Goal: Transaction & Acquisition: Purchase product/service

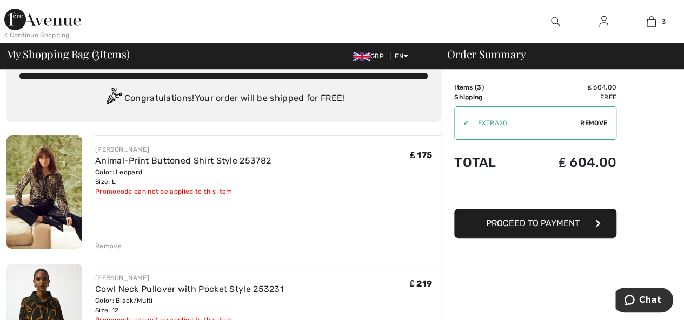
scroll to position [20, 0]
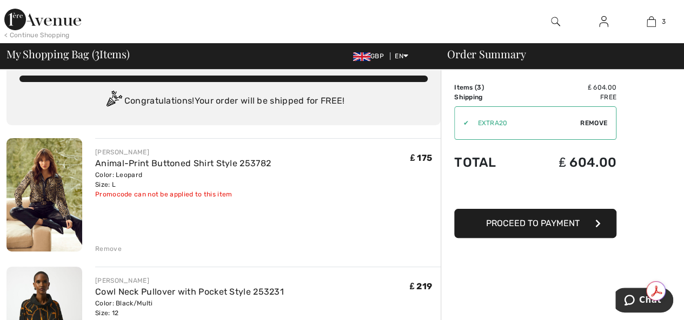
click at [570, 219] on span "Proceed to Payment" at bounding box center [532, 223] width 93 height 10
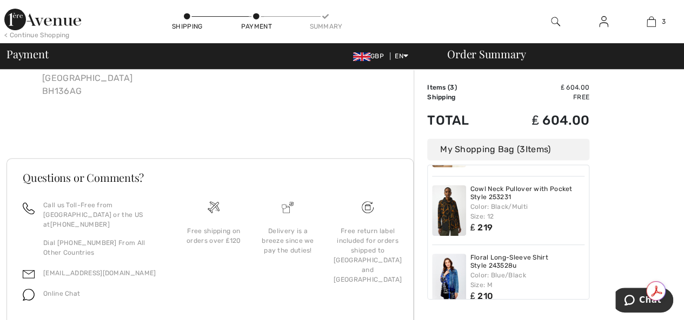
scroll to position [61, 0]
click at [518, 256] on link "Floral Long-Sleeve Shirt Style 243528u" at bounding box center [527, 263] width 115 height 17
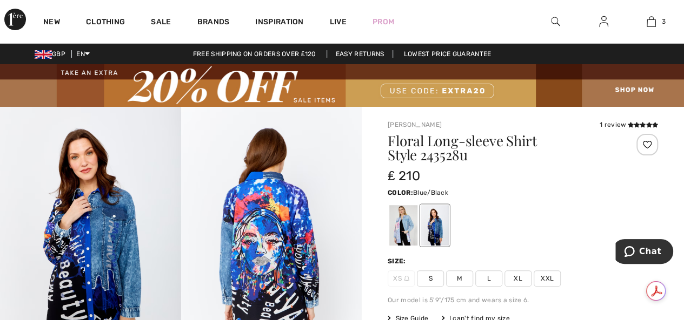
click at [489, 274] on span "L" at bounding box center [488, 279] width 27 height 16
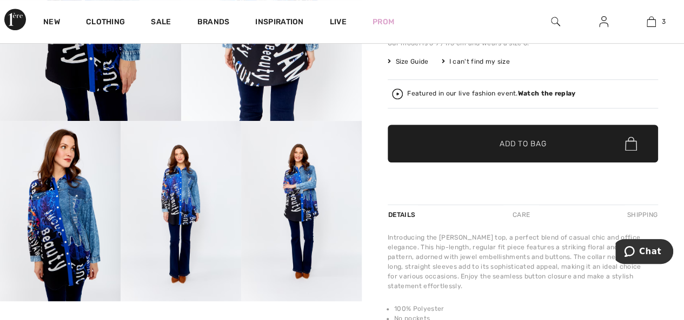
scroll to position [274, 0]
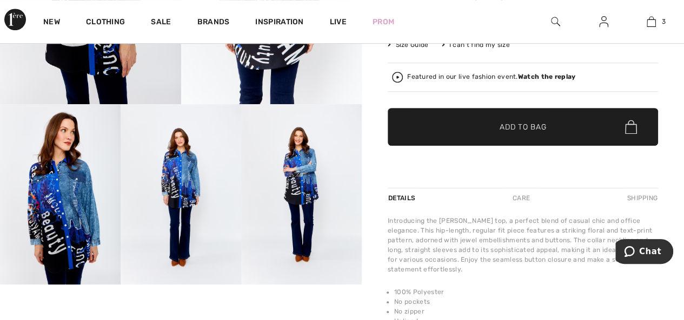
click at [544, 123] on span "Add to Bag" at bounding box center [522, 127] width 46 height 11
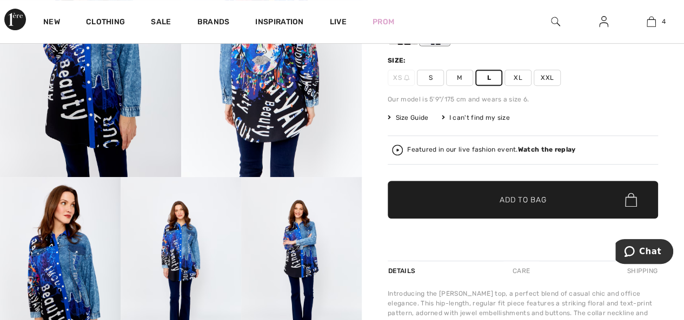
scroll to position [212, 0]
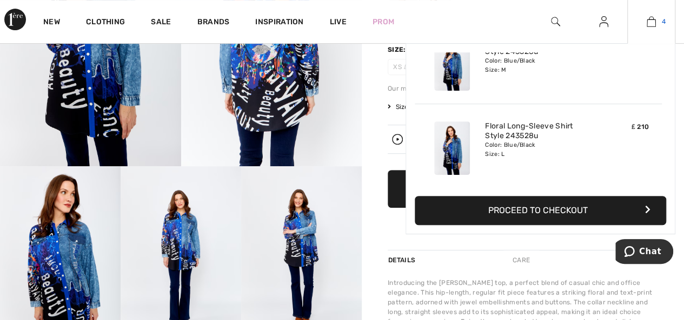
click at [653, 19] on img at bounding box center [650, 21] width 9 height 13
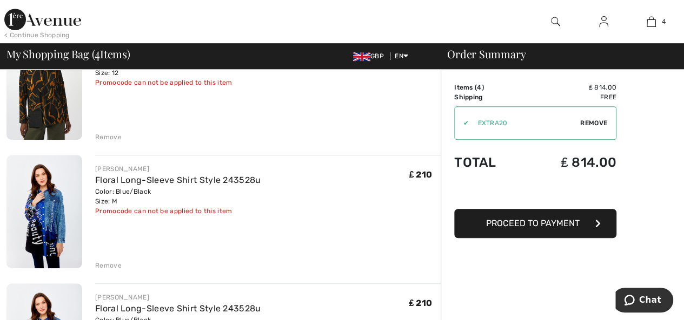
scroll to position [266, 0]
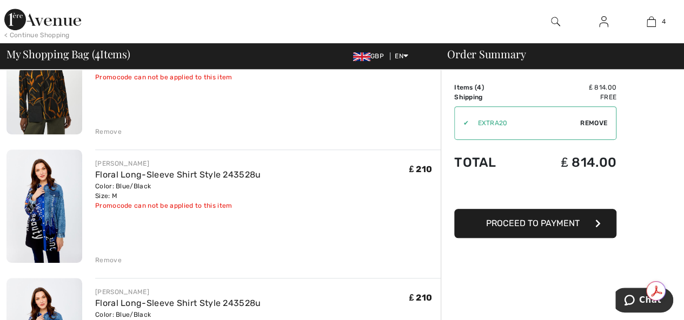
click at [115, 259] on div "Remove" at bounding box center [108, 261] width 26 height 10
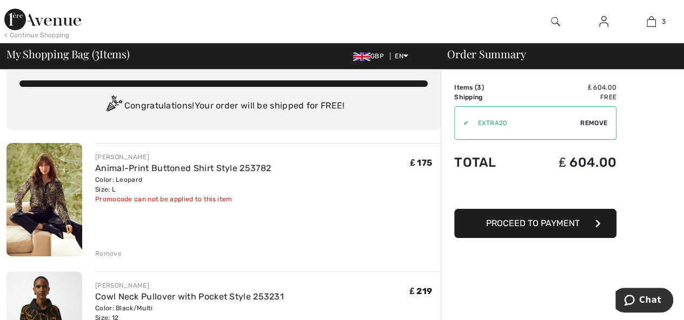
scroll to position [0, 0]
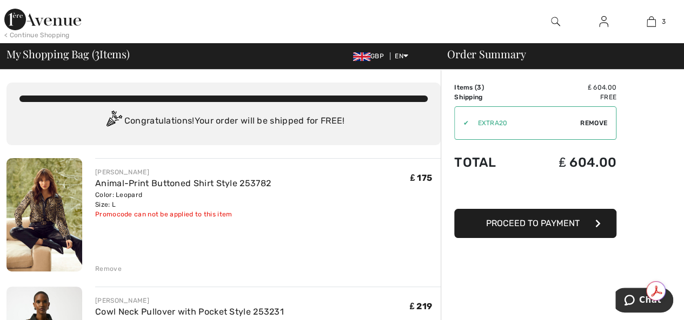
click at [566, 220] on span "Proceed to Payment" at bounding box center [532, 223] width 93 height 10
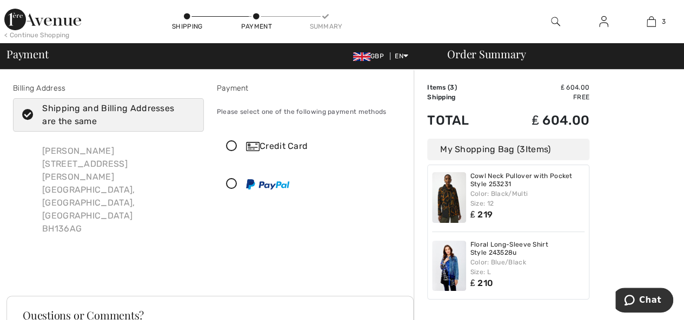
click at [231, 142] on icon at bounding box center [231, 146] width 29 height 11
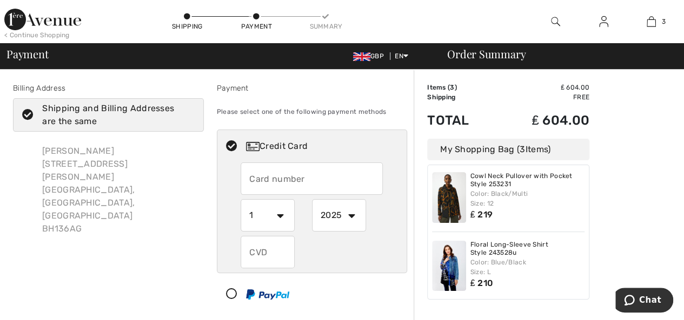
click at [275, 173] on input "text" at bounding box center [311, 179] width 142 height 32
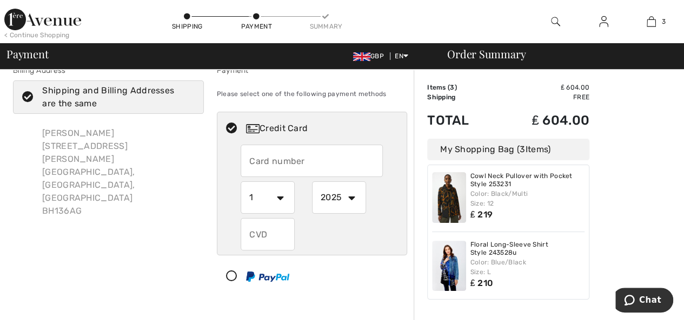
scroll to position [19, 0]
click at [277, 156] on input "text" at bounding box center [311, 160] width 142 height 32
click at [276, 157] on input "text" at bounding box center [311, 160] width 142 height 32
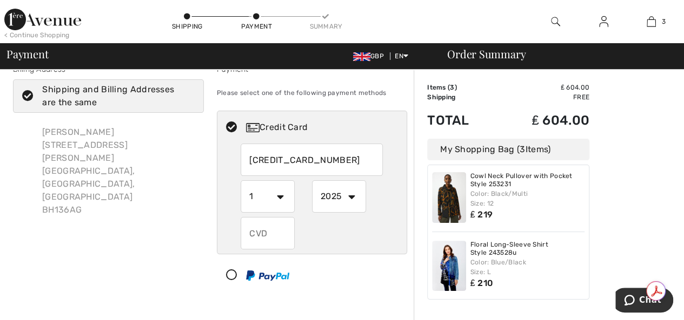
type input "5229489595128728"
click at [280, 197] on select "1 2 3 4 5 6 7 8 9 10 11 12" at bounding box center [267, 196] width 54 height 32
select select "8"
click at [240, 180] on select "1 2 3 4 5 6 7 8 9 10 11 12" at bounding box center [267, 196] width 54 height 32
click at [268, 230] on input "text" at bounding box center [267, 233] width 54 height 32
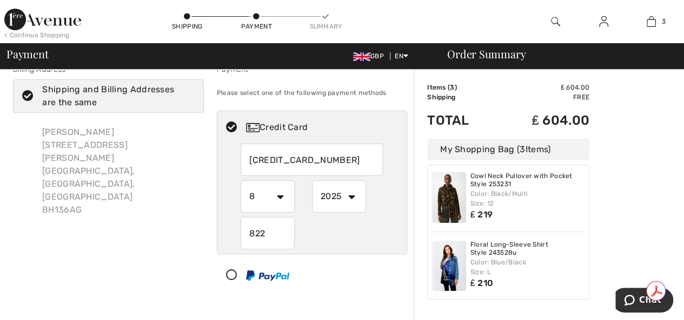
type input "822"
click at [338, 233] on div "822" at bounding box center [311, 233] width 142 height 32
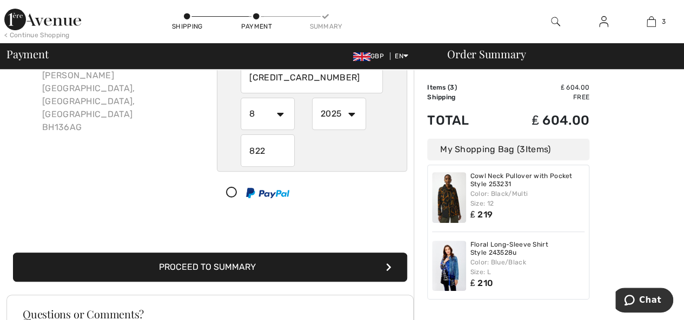
scroll to position [108, 0]
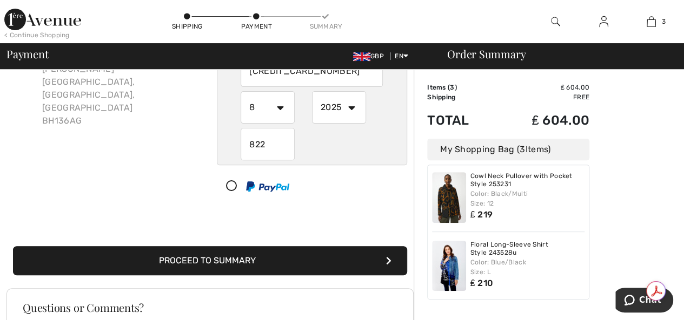
click at [387, 259] on icon "submit" at bounding box center [388, 261] width 5 height 9
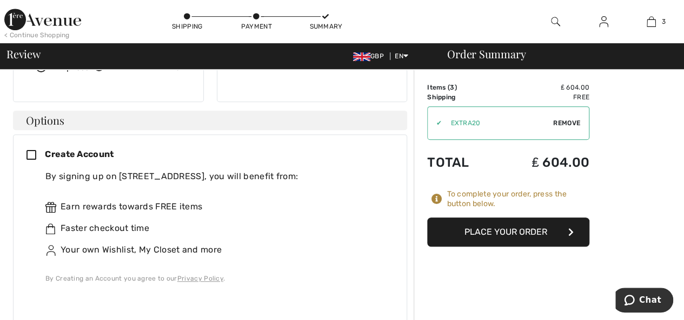
scroll to position [260, 0]
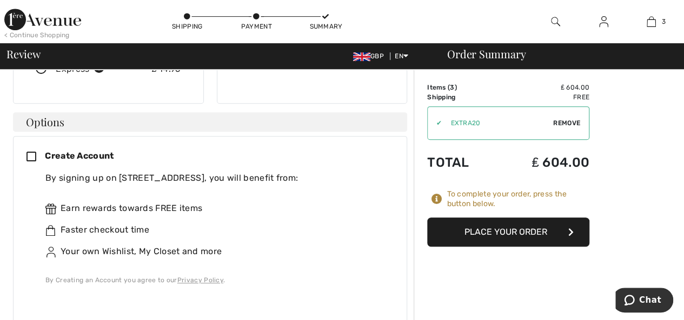
click at [30, 152] on icon at bounding box center [35, 157] width 18 height 11
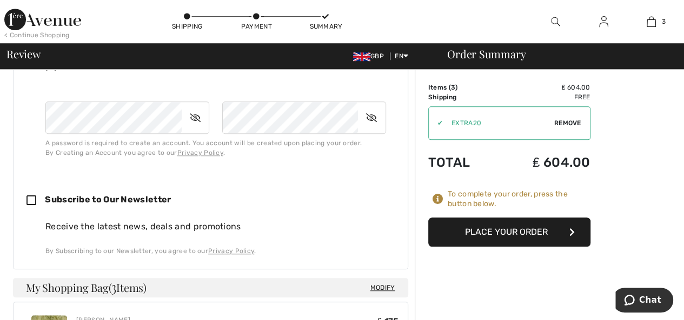
scroll to position [442, 0]
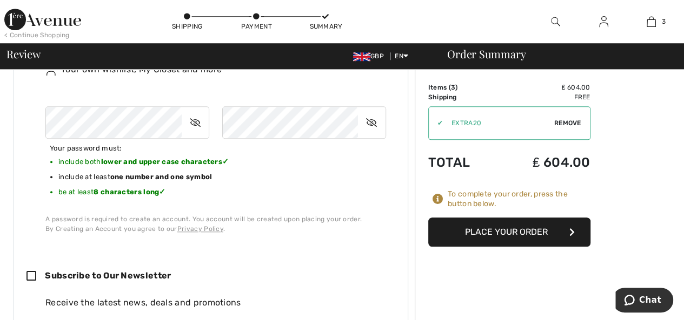
click at [197, 110] on icon at bounding box center [195, 122] width 27 height 25
click at [371, 110] on icon at bounding box center [371, 122] width 27 height 25
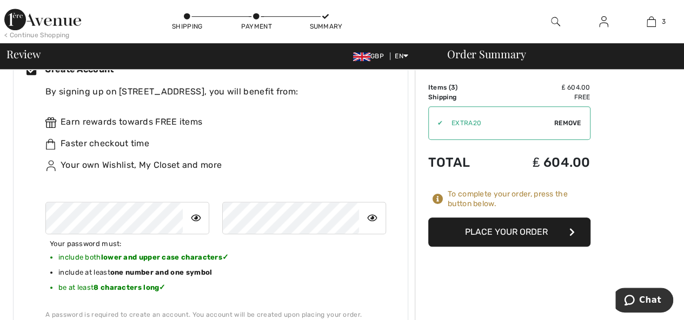
scroll to position [340, 0]
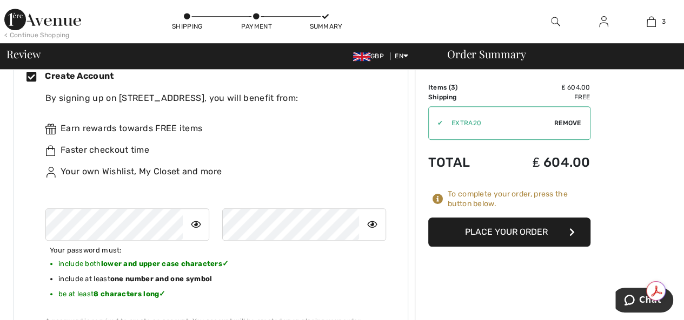
click at [506, 231] on button "Place Your Order" at bounding box center [509, 232] width 162 height 29
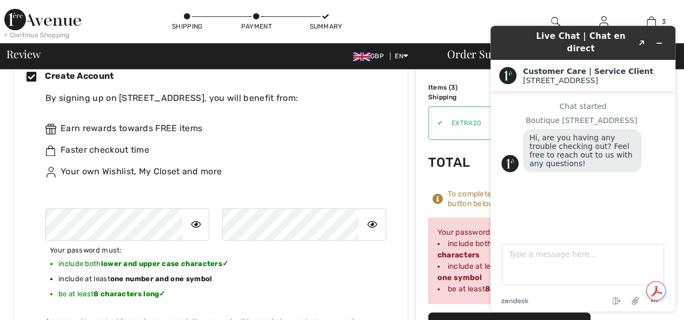
scroll to position [0, 0]
click at [339, 252] on div "Your password must: include both lower and upper case characters ✓ include at l…" at bounding box center [215, 268] width 340 height 118
click at [373, 273] on div "Your password must: include both lower and upper case characters ✓ include at l…" at bounding box center [215, 268] width 340 height 118
click at [660, 39] on icon "Minimize widget" at bounding box center [659, 43] width 8 height 8
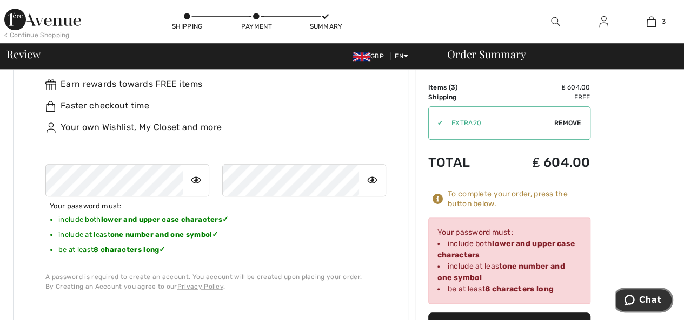
scroll to position [407, 0]
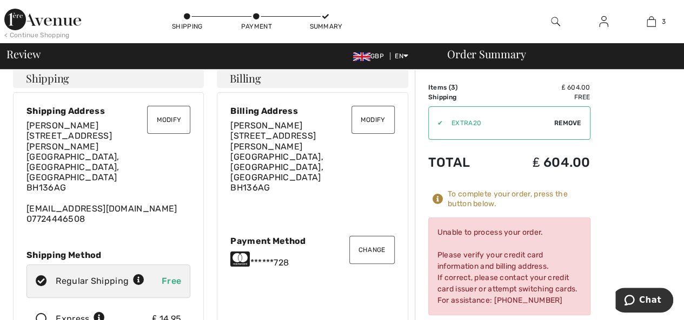
scroll to position [0, 0]
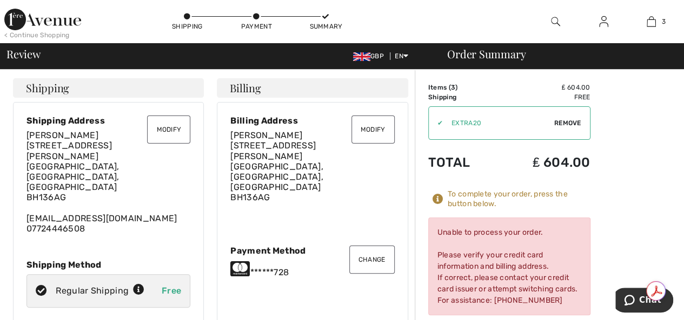
click at [177, 129] on button "Modify" at bounding box center [168, 130] width 43 height 28
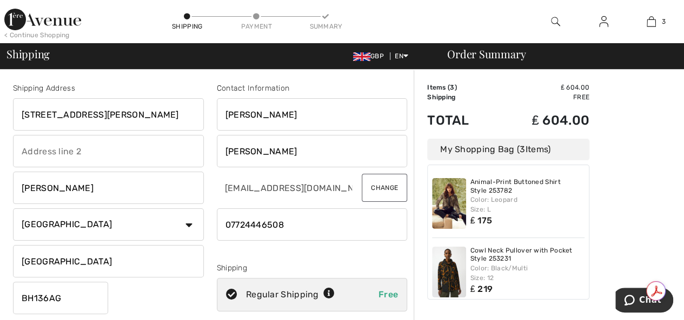
click at [185, 115] on input "[STREET_ADDRESS][PERSON_NAME]" at bounding box center [108, 114] width 191 height 32
type input "[STREET_ADDRESS][PERSON_NAME]"
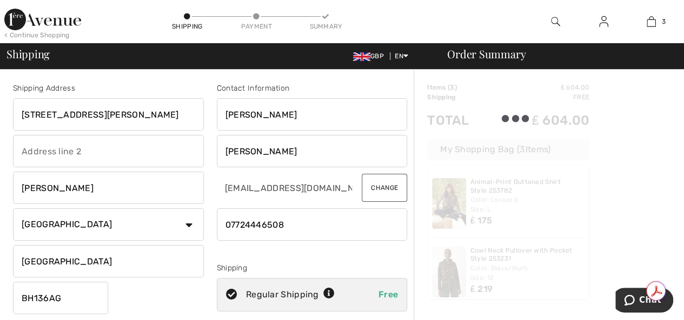
type input "DOR"
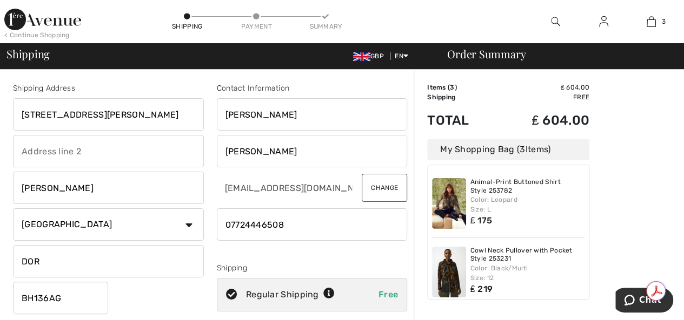
click at [191, 115] on input "[STREET_ADDRESS][PERSON_NAME]" at bounding box center [108, 114] width 191 height 32
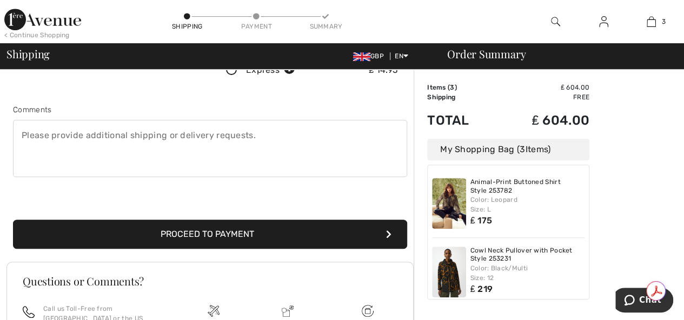
click at [238, 231] on button "Proceed to Payment" at bounding box center [210, 234] width 394 height 29
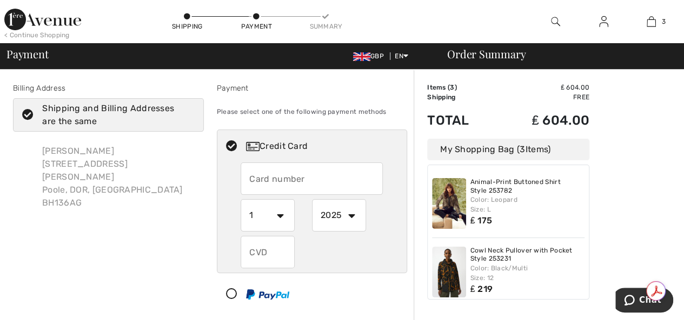
click at [258, 172] on input "text" at bounding box center [311, 179] width 142 height 32
radio input "true"
type input "5229489595128728"
click at [278, 216] on select "1 2 3 4 5 6 7 8 9 10 11 12" at bounding box center [267, 215] width 54 height 32
radio input "true"
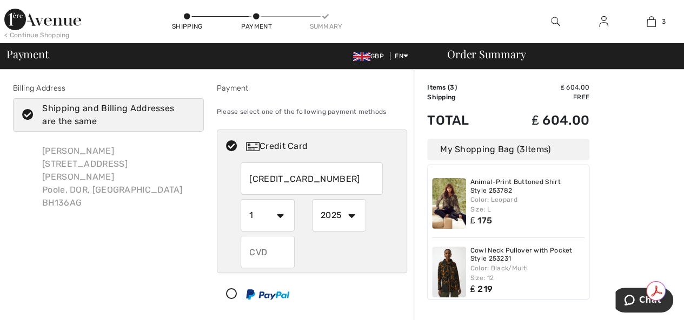
select select "8"
click at [240, 199] on select "1 2 3 4 5 6 7 8 9 10 11 12" at bounding box center [267, 215] width 54 height 32
click at [350, 211] on select "2025 2026 2027 2028 2029 2030 2031 2032 2033 2034 2035" at bounding box center [339, 215] width 54 height 32
radio input "true"
select select "2028"
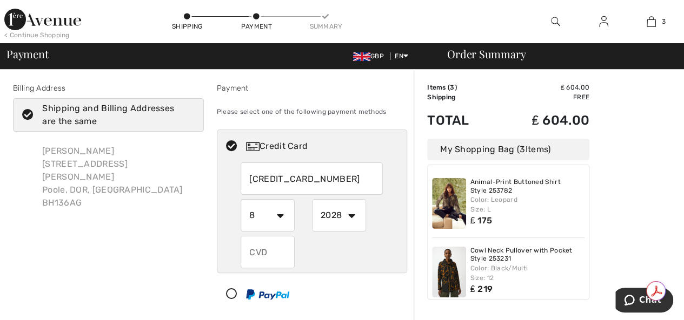
click at [312, 199] on select "2025 2026 2027 2028 2029 2030 2031 2032 2033 2034 2035" at bounding box center [339, 215] width 54 height 32
click at [252, 249] on input "text" at bounding box center [267, 252] width 54 height 32
radio input "true"
type input "822"
click at [334, 253] on div "822" at bounding box center [311, 252] width 142 height 32
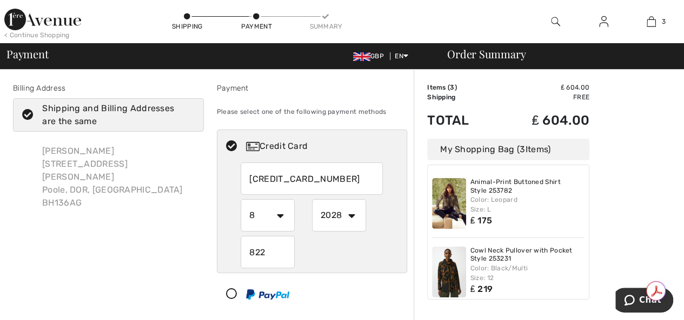
radio input "true"
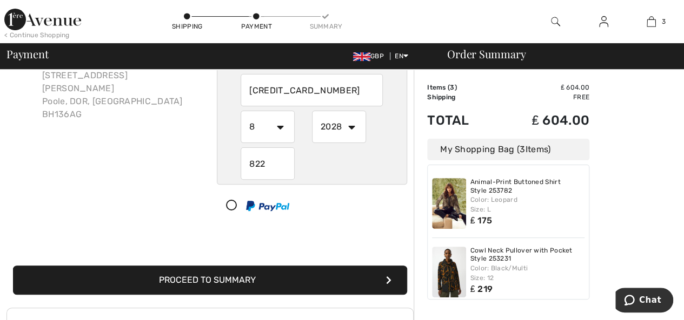
scroll to position [89, 0]
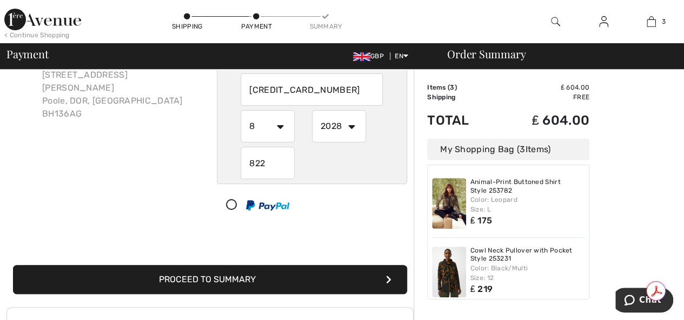
click at [199, 275] on button "Proceed to Summary" at bounding box center [210, 279] width 394 height 29
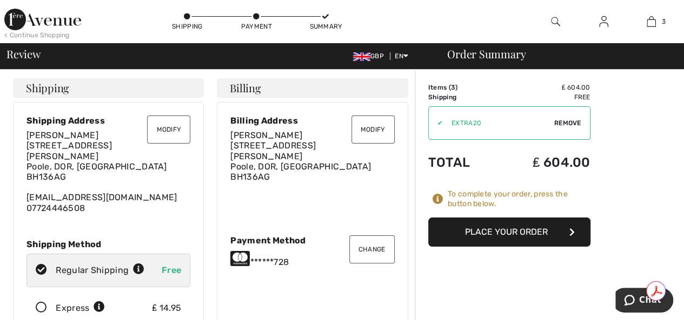
click at [531, 231] on button "Place Your Order" at bounding box center [509, 232] width 162 height 29
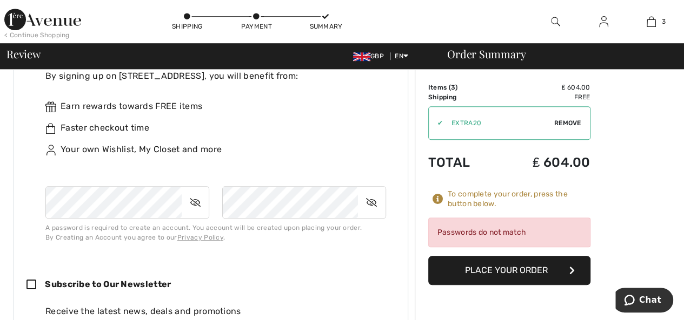
scroll to position [346, 0]
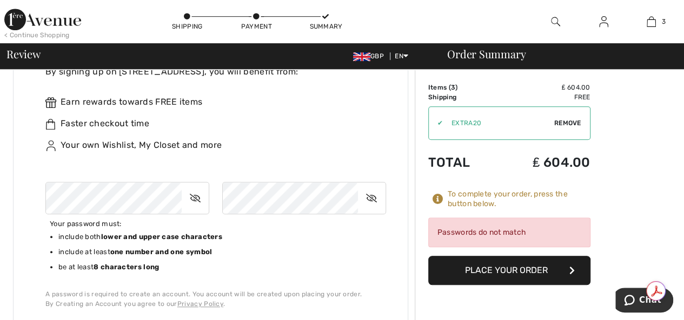
click at [193, 195] on icon at bounding box center [195, 198] width 27 height 25
click at [420, 44] on div "Review GBP EN English Français Order Summary" at bounding box center [342, 56] width 684 height 26
click at [371, 198] on icon at bounding box center [371, 198] width 27 height 25
click at [518, 270] on button "Place Your Order" at bounding box center [509, 270] width 162 height 29
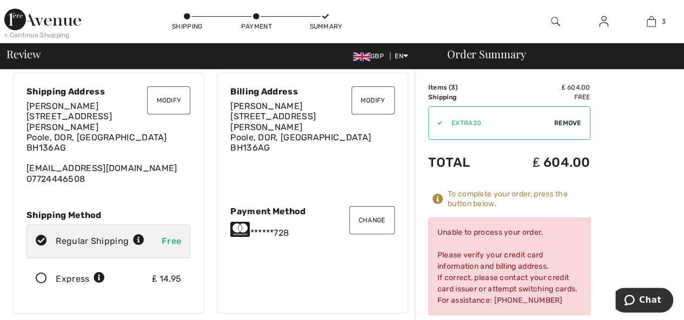
scroll to position [32, 0]
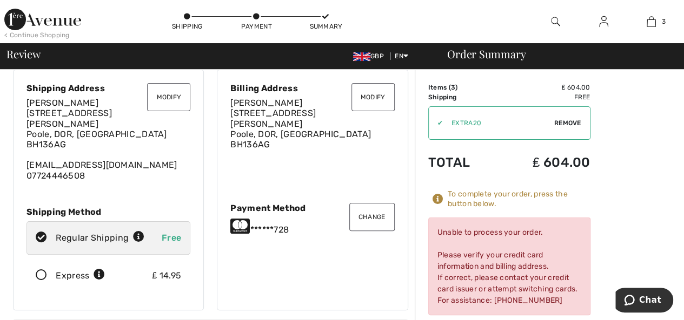
click at [376, 93] on button "Modify" at bounding box center [372, 97] width 43 height 28
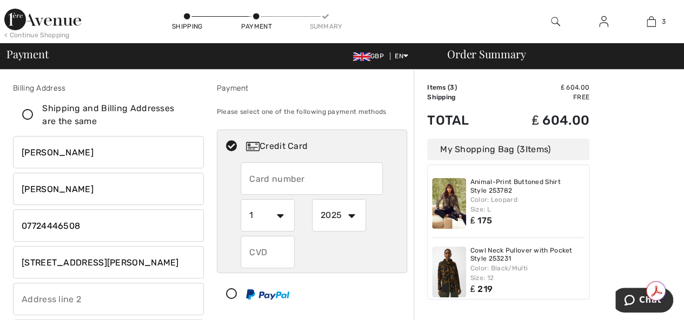
click at [167, 260] on input "[STREET_ADDRESS][PERSON_NAME]" at bounding box center [108, 262] width 191 height 32
type input "[STREET_ADDRESS][PERSON_NAME]"
click at [269, 173] on input "text" at bounding box center [311, 179] width 142 height 32
radio input "true"
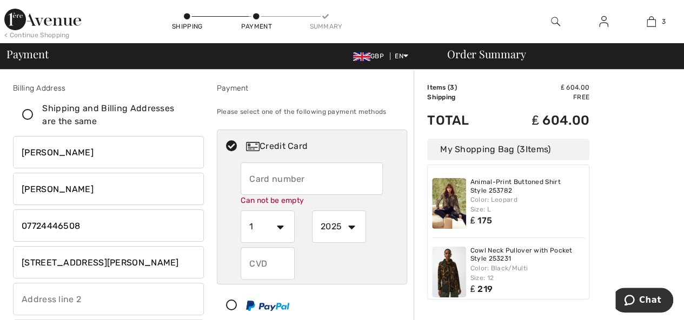
type input "[CREDIT_CARD_NUMBER]"
select select "8"
select select "2028"
type input "822"
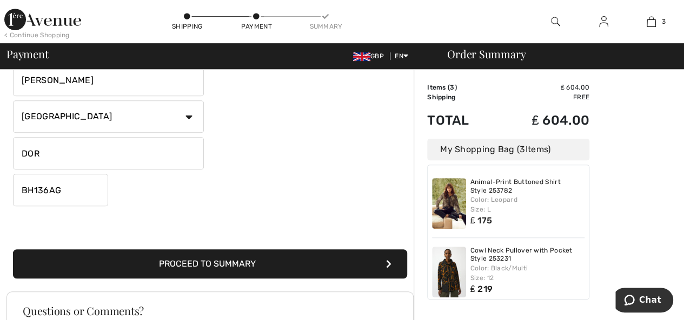
scroll to position [258, 0]
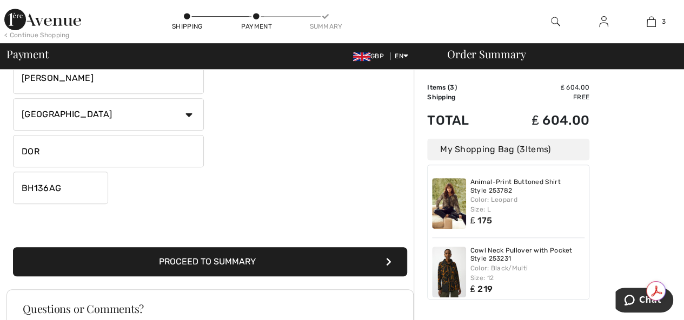
click at [252, 259] on button "Proceed to Summary" at bounding box center [210, 262] width 394 height 29
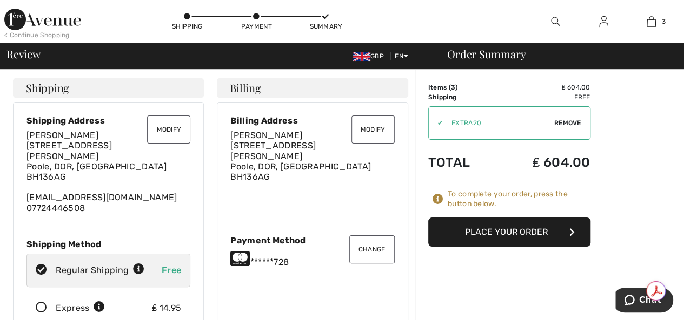
click at [375, 128] on button "Modify" at bounding box center [372, 130] width 43 height 28
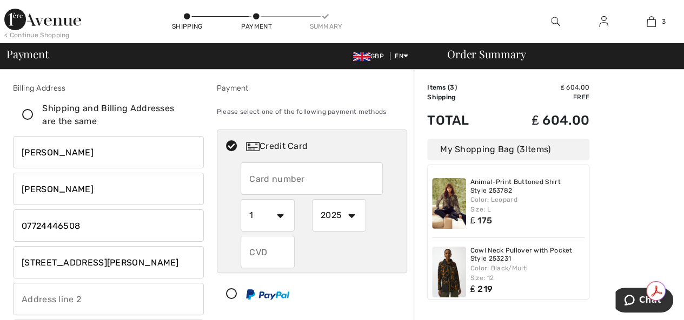
click at [186, 265] on input "[STREET_ADDRESS][PERSON_NAME]" at bounding box center [108, 262] width 191 height 32
click at [151, 273] on input "[STREET_ADDRESS][PERSON_NAME]" at bounding box center [108, 262] width 191 height 32
click at [152, 269] on input "[STREET_ADDRESS][PERSON_NAME]" at bounding box center [108, 262] width 191 height 32
click at [158, 277] on input "[STREET_ADDRESS][PERSON_NAME]" at bounding box center [108, 262] width 191 height 32
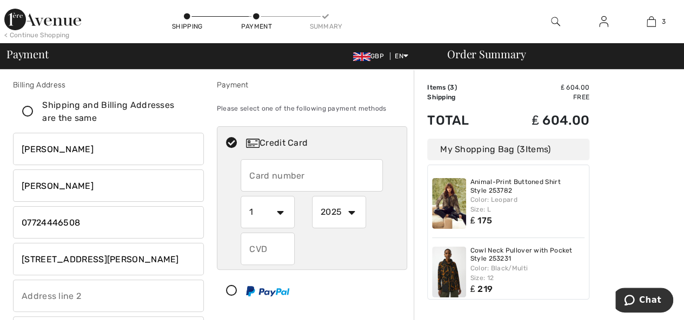
scroll to position [22, 0]
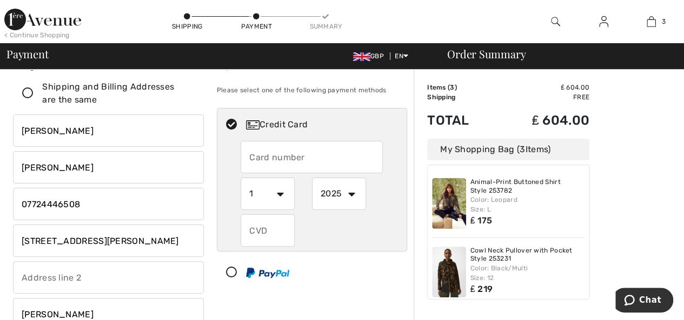
type input "[STREET_ADDRESS][PERSON_NAME]"
click at [31, 90] on icon at bounding box center [28, 93] width 29 height 11
click at [188, 90] on input "Shipping and Billing Addresses are the same" at bounding box center [191, 93] width 7 height 32
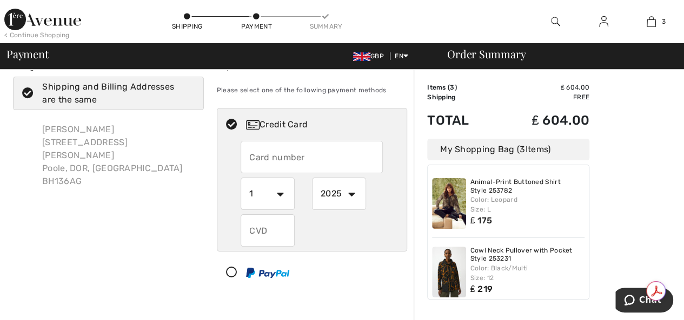
checkbox input "true"
click at [110, 155] on div "[PERSON_NAME] [STREET_ADDRESS][PERSON_NAME]" at bounding box center [119, 156] width 170 height 82
click at [99, 165] on div "[PERSON_NAME] [STREET_ADDRESS][PERSON_NAME]" at bounding box center [119, 156] width 170 height 82
click at [119, 168] on div "Frances Cornelius Flat 5, Wood House, 10 The Avenue, Poole, Bh13 6Ag Poole, DOR…" at bounding box center [119, 156] width 170 height 82
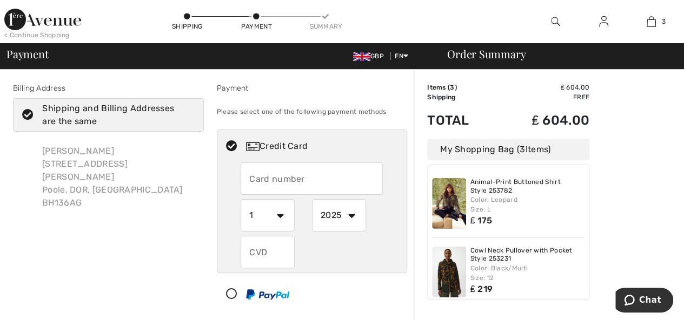
click at [103, 154] on div "Frances Cornelius Flat 5, Wood House, 10 The Avenue, Poole, Bh13 6Ag Poole, DOR…" at bounding box center [119, 177] width 170 height 82
click at [107, 174] on div "Frances Cornelius Flat 5, Wood House, 10 The Avenue, Poole, Bh13 6Ag Poole, DOR…" at bounding box center [119, 177] width 170 height 82
click at [110, 177] on div "Frances Cornelius Flat 5, Wood House, 10 The Avenue, Poole, Bh13 6Ag Poole, DOR…" at bounding box center [119, 177] width 170 height 82
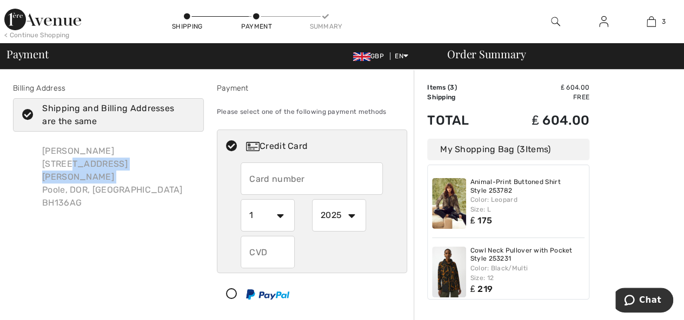
click at [110, 177] on div "Frances Cornelius Flat 5, Wood House, 10 The Avenue, Poole, Bh13 6Ag Poole, DOR…" at bounding box center [119, 177] width 170 height 82
click at [102, 178] on div "Frances Cornelius Flat 5, Wood House, 10 The Avenue, Poole, Bh13 6Ag Poole, DOR…" at bounding box center [119, 177] width 170 height 82
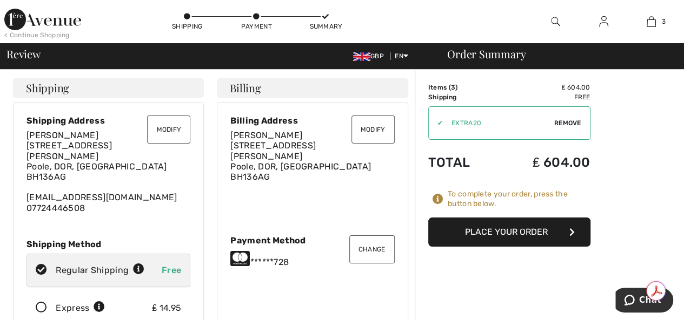
click at [162, 129] on button "Modify" at bounding box center [168, 130] width 43 height 28
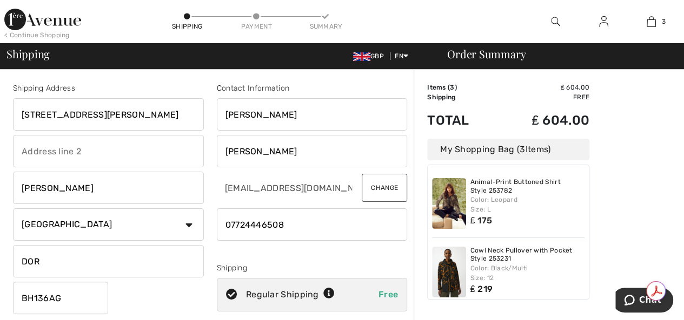
click at [168, 124] on input "[STREET_ADDRESS][PERSON_NAME]" at bounding box center [108, 114] width 191 height 32
click at [169, 116] on input "[STREET_ADDRESS][PERSON_NAME]" at bounding box center [108, 114] width 191 height 32
click at [169, 113] on input "[STREET_ADDRESS][PERSON_NAME]" at bounding box center [108, 114] width 191 height 32
click at [173, 115] on input "Flat 5, Wood House, 10 The Avenue, Poole, BH13 6AG" at bounding box center [108, 114] width 191 height 32
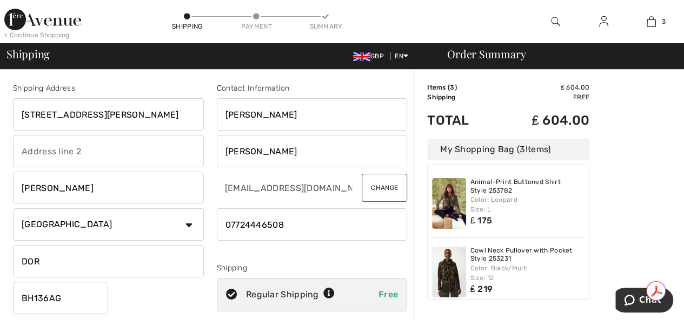
type input "Flat 5, Wood House, 10 The Avenue, Poole, BH13 6AG"
click at [45, 259] on input "DOR" at bounding box center [108, 261] width 191 height 32
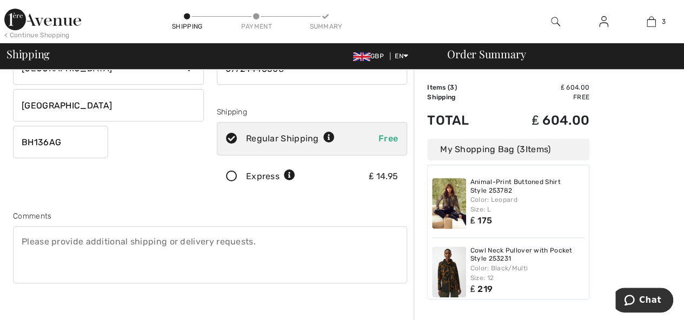
scroll to position [0, 0]
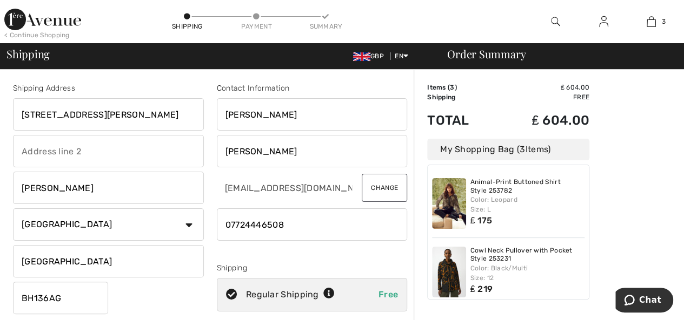
type input "DORSET"
click at [188, 116] on input "Flat 5, Wood House, 10 The Avenue, Poole, BH13 6AG" at bounding box center [108, 114] width 191 height 32
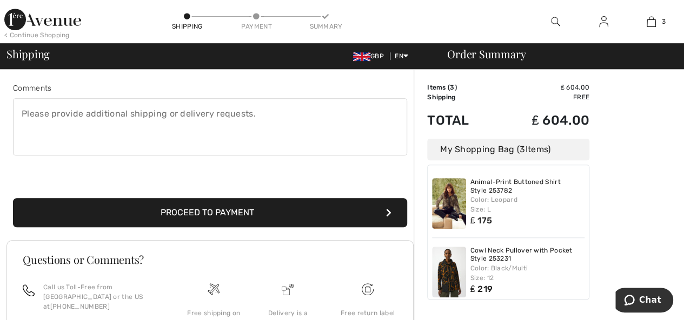
scroll to position [282, 0]
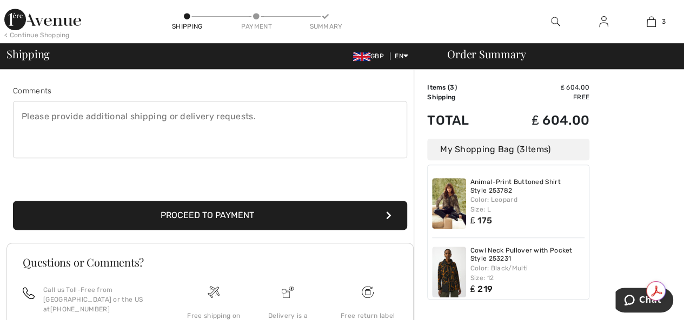
type input "Flat 5, Wood House, 10 The Avenue, Poole, BH136AG"
click at [259, 214] on button "Proceed to Payment" at bounding box center [210, 215] width 394 height 29
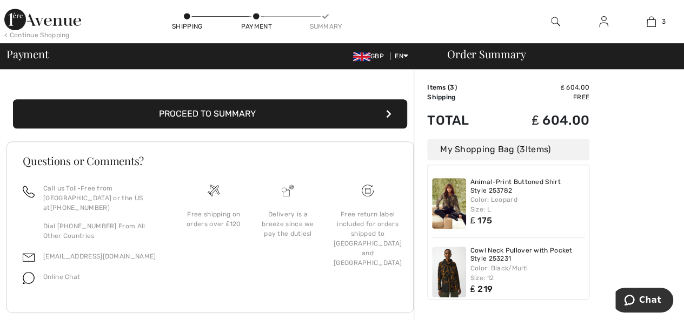
scroll to position [256, 0]
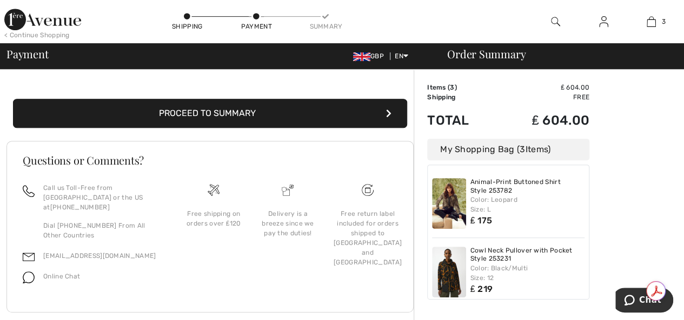
click at [249, 103] on button "Proceed to Summary" at bounding box center [210, 113] width 394 height 29
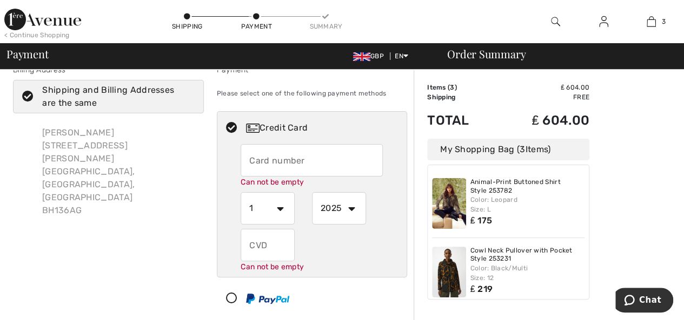
scroll to position [11, 0]
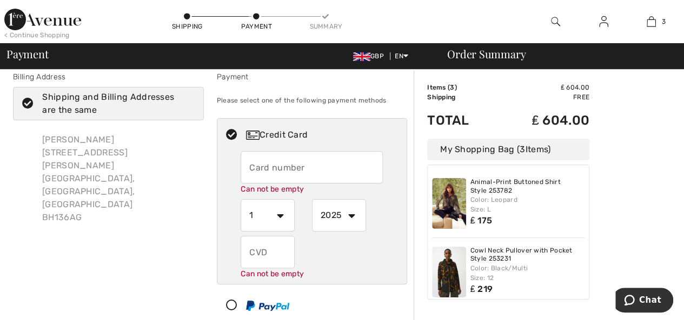
click at [264, 162] on input "text" at bounding box center [311, 167] width 142 height 32
radio input "true"
type input "5229489595128728"
select select "8"
select select "2028"
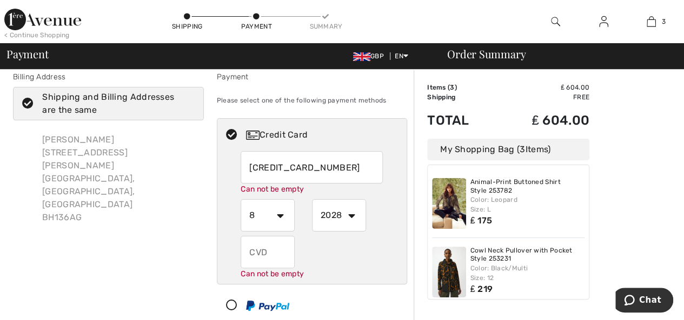
type input "822"
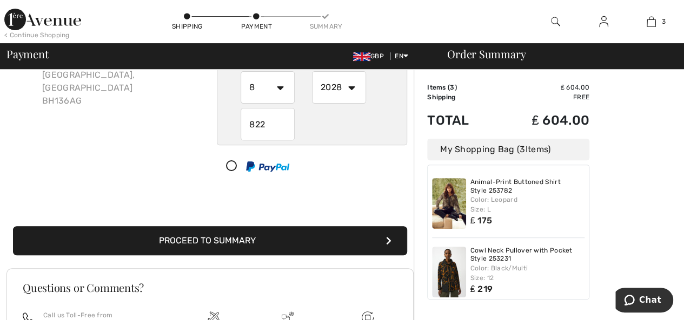
scroll to position [146, 0]
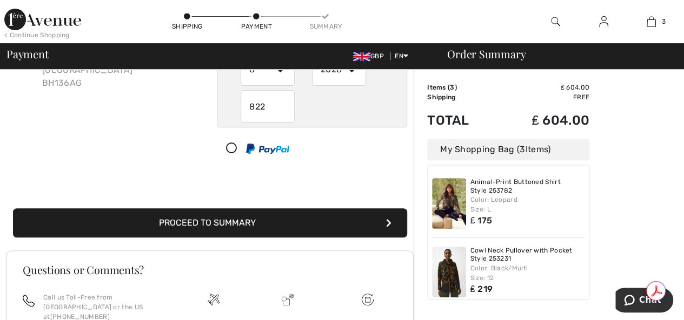
click at [222, 219] on button "Proceed to Summary" at bounding box center [210, 223] width 394 height 29
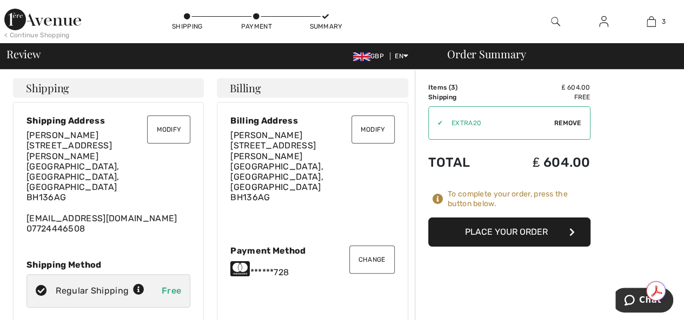
click at [534, 230] on button "Place Your Order" at bounding box center [509, 232] width 162 height 29
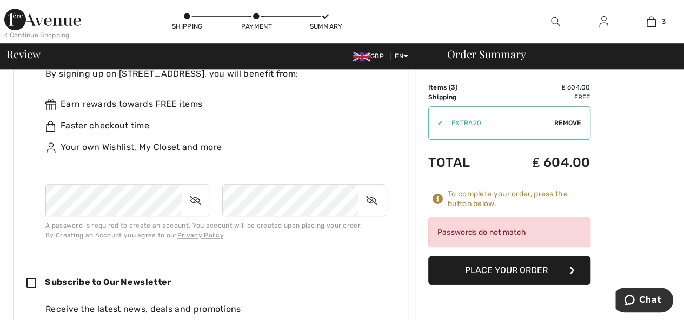
scroll to position [369, 0]
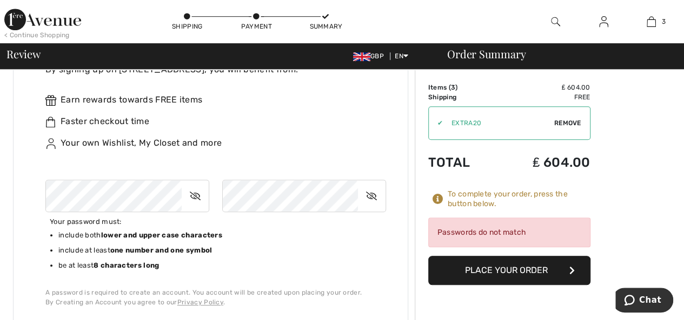
click at [199, 184] on icon at bounding box center [195, 196] width 27 height 25
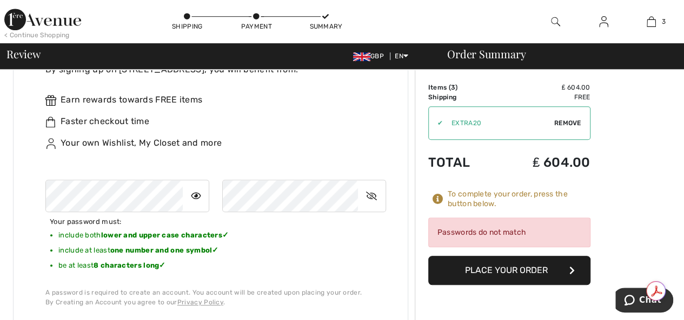
click at [371, 184] on icon at bounding box center [371, 196] width 27 height 25
click at [326, 245] on div "Your password must: include both lower and upper case characters ✓ include at l…" at bounding box center [215, 239] width 340 height 118
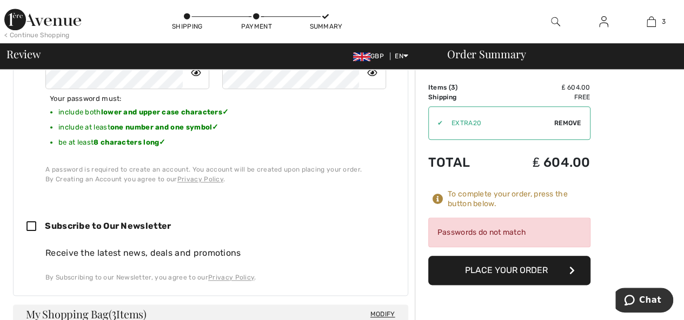
scroll to position [502, 0]
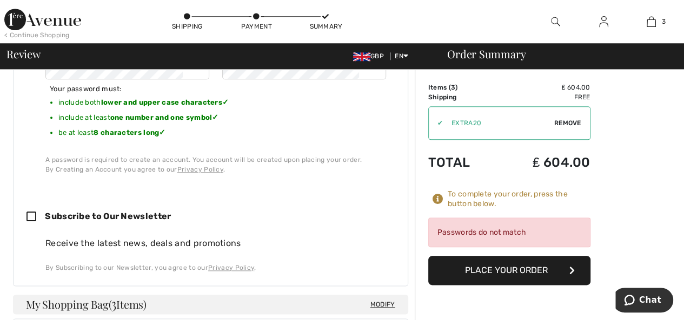
click at [572, 120] on span "Remove" at bounding box center [567, 123] width 27 height 10
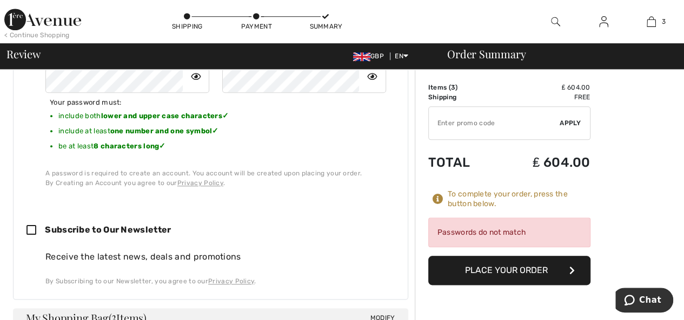
scroll to position [517, 0]
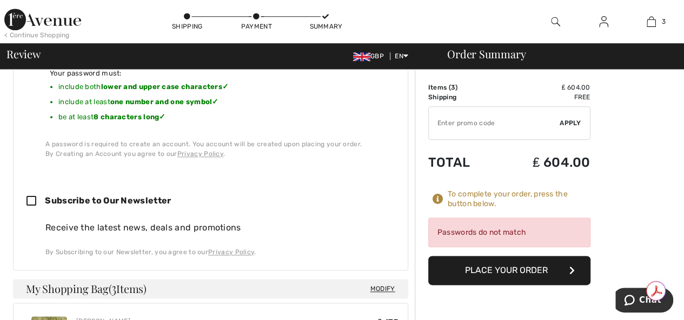
click at [30, 196] on icon at bounding box center [35, 201] width 18 height 11
checkbox input "true"
click at [512, 264] on button "Place Your Order" at bounding box center [509, 270] width 162 height 29
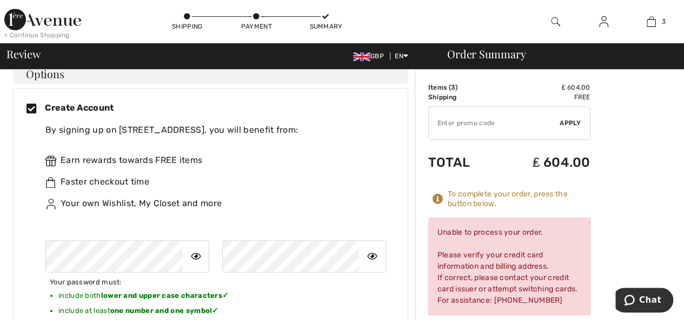
scroll to position [0, 0]
